Goal: Task Accomplishment & Management: Use online tool/utility

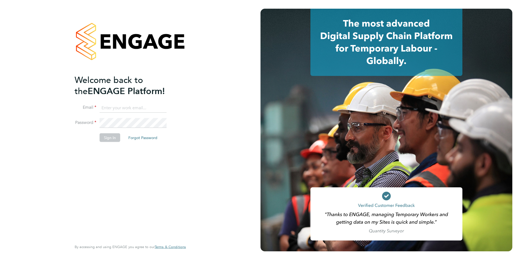
type input "[EMAIL_ADDRESS][DOMAIN_NAME]"
click at [110, 139] on button "Sign In" at bounding box center [110, 137] width 21 height 9
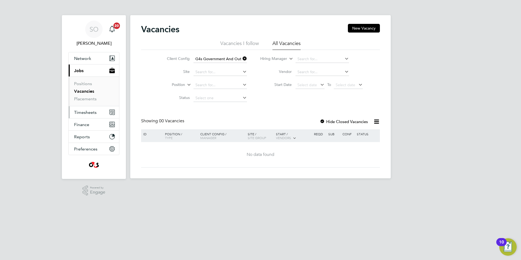
click at [86, 113] on span "Timesheets" at bounding box center [85, 112] width 23 height 5
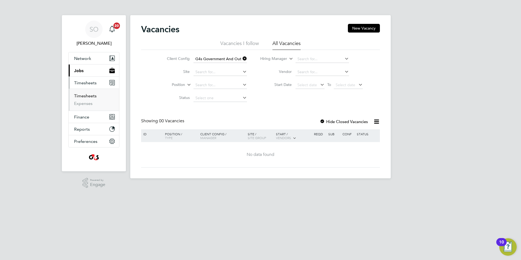
click at [89, 96] on link "Timesheets" at bounding box center [85, 95] width 23 height 5
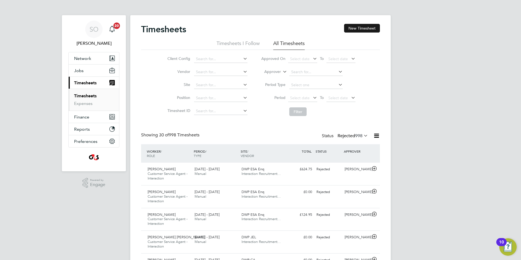
click at [364, 27] on button "New Timesheet" at bounding box center [362, 28] width 36 height 9
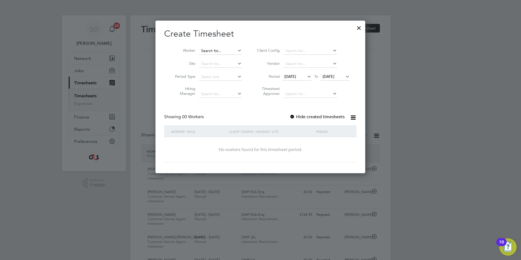
click at [220, 51] on input at bounding box center [220, 51] width 43 height 8
click at [228, 59] on li "Hina Salim" at bounding box center [221, 58] width 44 height 7
type input "Hina Salim"
click at [293, 77] on span "19 Sep 2025" at bounding box center [291, 76] width 12 height 5
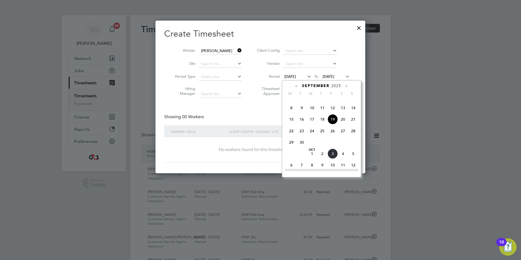
click at [291, 125] on span "15" at bounding box center [292, 119] width 10 height 10
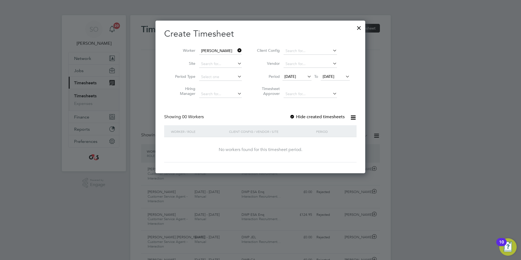
click at [293, 117] on div at bounding box center [292, 117] width 5 height 5
click at [333, 76] on span "26 Sep 2025" at bounding box center [329, 76] width 12 height 5
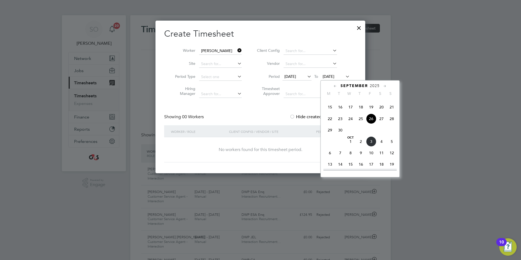
click at [391, 147] on span "5" at bounding box center [392, 142] width 10 height 10
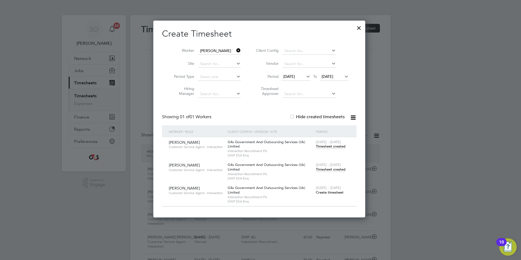
click at [327, 168] on span "Timesheet created" at bounding box center [331, 169] width 30 height 5
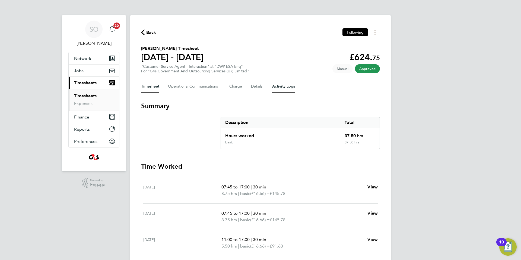
click at [283, 85] on Logs-tab "Activity Logs" at bounding box center [283, 86] width 23 height 13
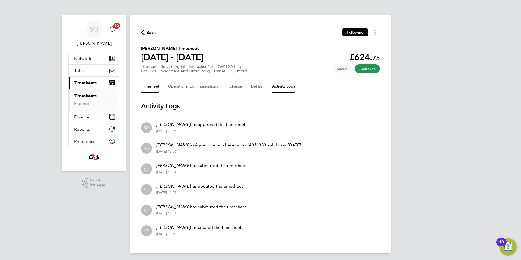
click at [152, 89] on button "Timesheet" at bounding box center [150, 86] width 18 height 13
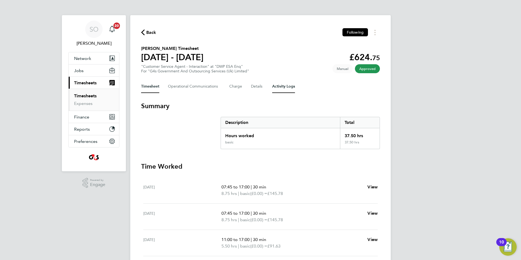
click at [280, 87] on Logs-tab "Activity Logs" at bounding box center [283, 86] width 23 height 13
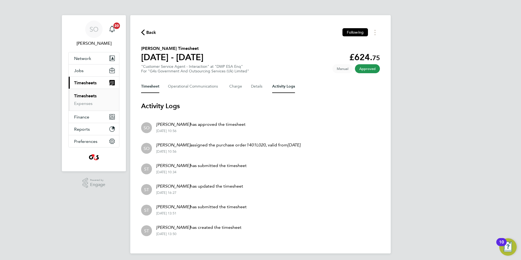
click at [148, 88] on button "Timesheet" at bounding box center [150, 86] width 18 height 13
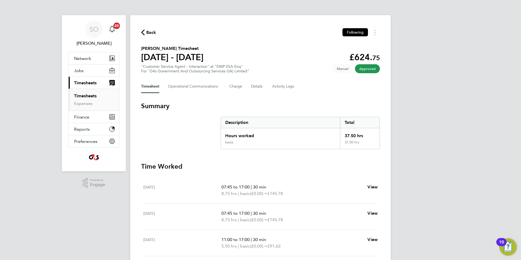
click at [142, 31] on icon "button" at bounding box center [143, 33] width 4 height 6
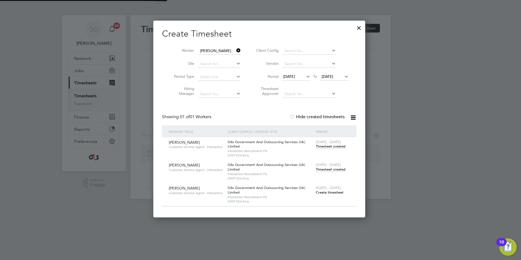
scroll to position [3, 3]
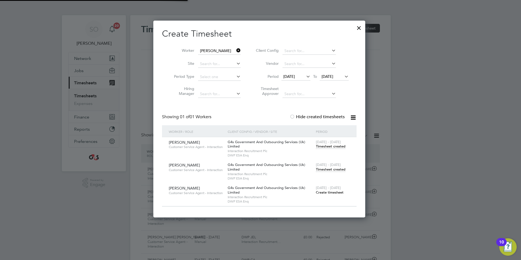
click at [332, 145] on span "Timesheet created" at bounding box center [331, 146] width 30 height 5
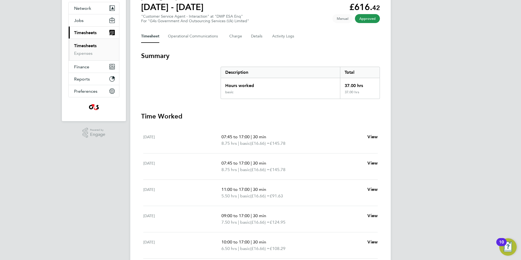
scroll to position [29, 0]
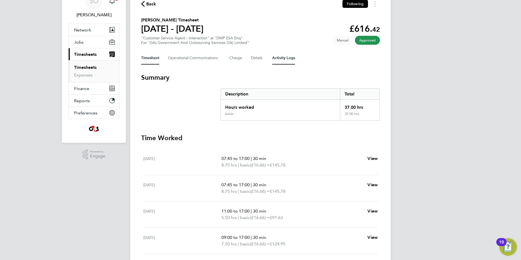
click at [285, 62] on Logs-tab "Activity Logs" at bounding box center [283, 58] width 23 height 13
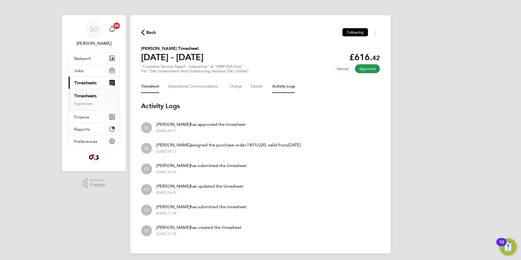
click at [154, 90] on button "Timesheet" at bounding box center [150, 86] width 18 height 13
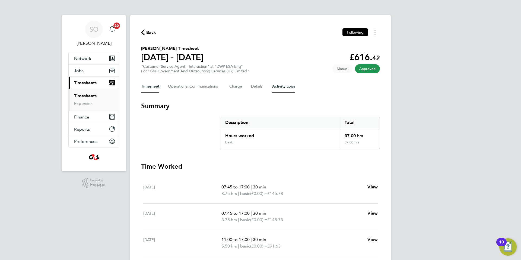
click at [290, 88] on Logs-tab "Activity Logs" at bounding box center [283, 86] width 23 height 13
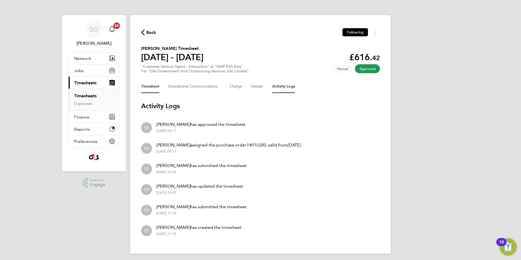
click at [150, 86] on button "Timesheet" at bounding box center [150, 86] width 18 height 13
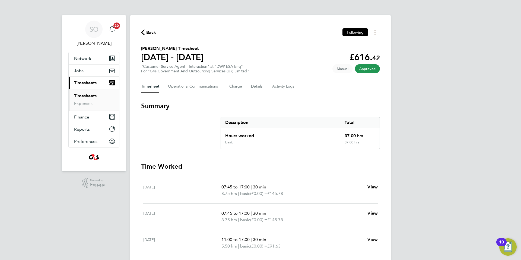
drag, startPoint x: 143, startPoint y: 32, endPoint x: 292, endPoint y: 84, distance: 157.3
click at [143, 32] on icon "button" at bounding box center [143, 33] width 4 height 6
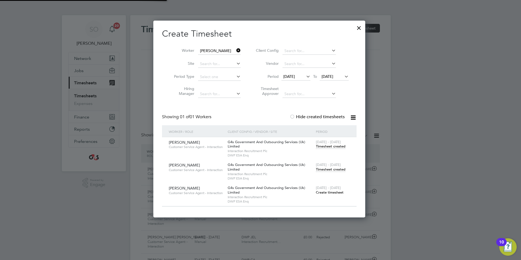
click at [361, 28] on div at bounding box center [359, 27] width 10 height 10
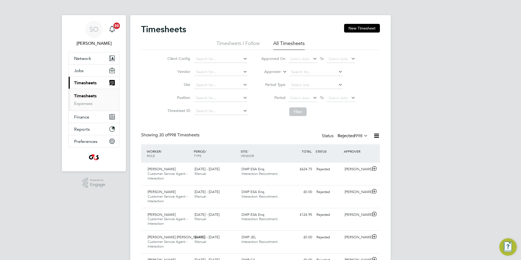
scroll to position [14, 47]
